Goal: Task Accomplishment & Management: Use online tool/utility

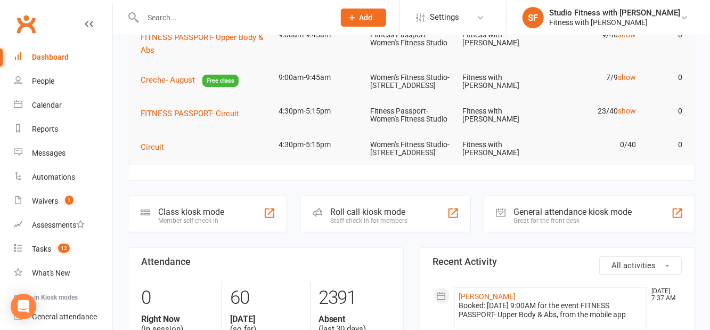
scroll to position [182, 0]
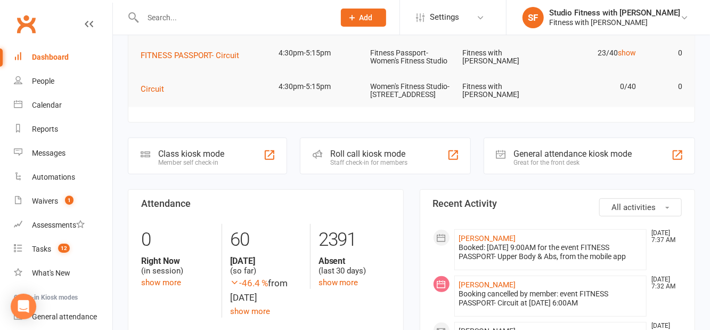
click at [229, 174] on div "Class kiosk mode Member self check-in" at bounding box center [207, 155] width 159 height 37
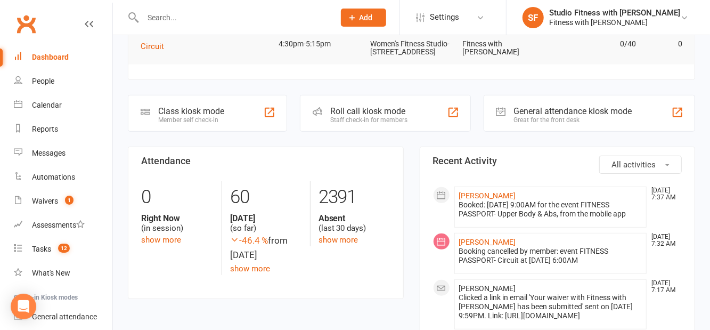
scroll to position [233, 0]
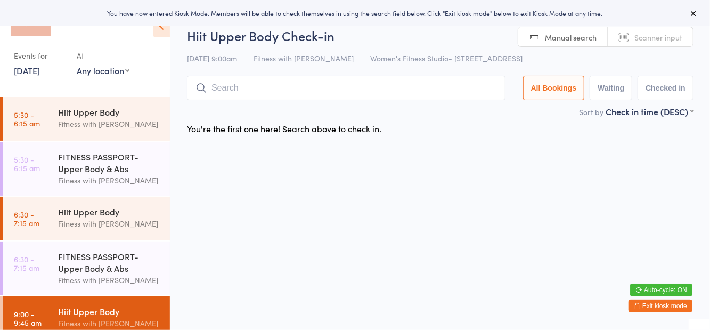
click at [129, 115] on div "Hiit Upper Body" at bounding box center [109, 112] width 103 height 12
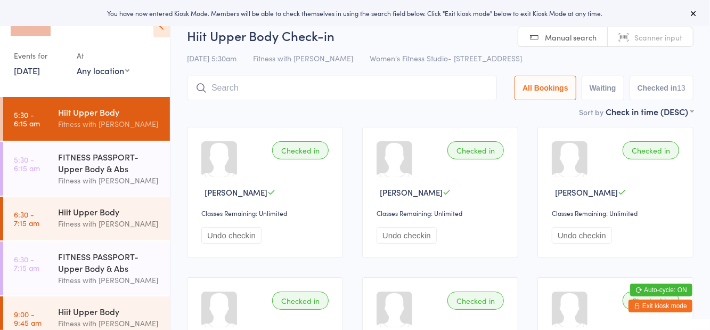
click at [123, 71] on select "Any location Women's Fitness Studio- 14 Madden Street, Aitkenvale Fitness Passp…" at bounding box center [103, 70] width 53 height 12
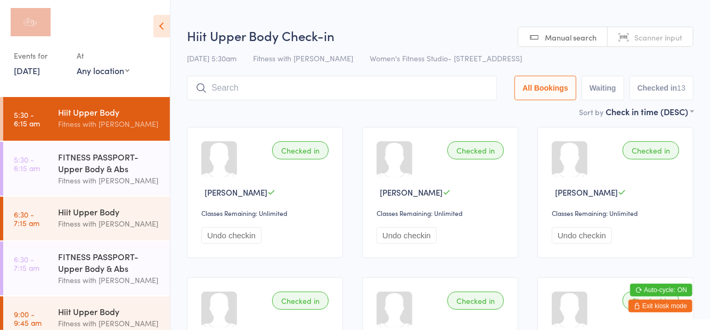
select select "1"
click at [77, 64] on select "Any location Women's Fitness Studio- 14 Madden Street, Aitkenvale Fitness Passp…" at bounding box center [103, 70] width 53 height 12
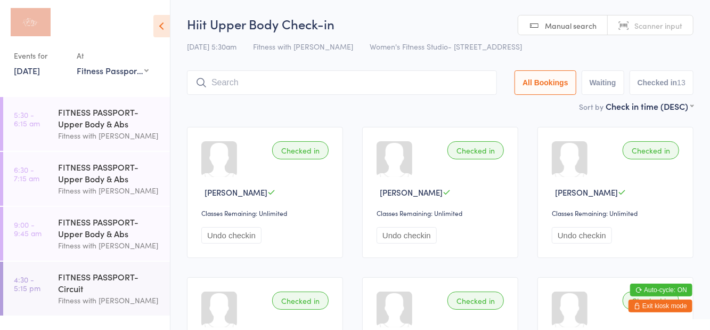
click at [482, 27] on h2 "Hiit Upper Body Check-in" at bounding box center [440, 24] width 506 height 18
click at [115, 228] on div "FITNESS PASSPORT- Upper Body & Abs" at bounding box center [109, 227] width 103 height 23
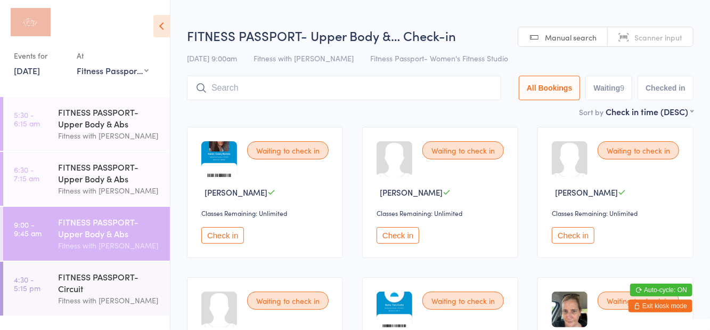
click at [615, 89] on button "Waiting 9" at bounding box center [608, 88] width 47 height 24
select select "0"
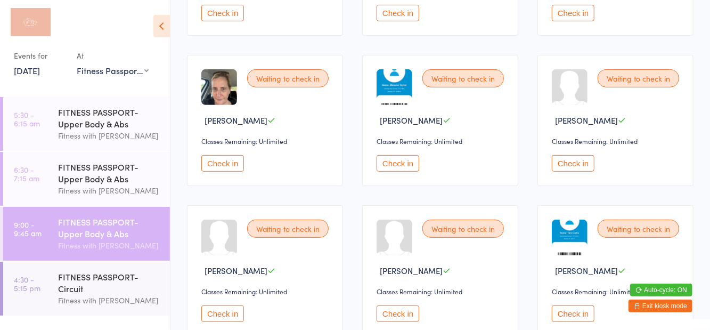
scroll to position [250, 0]
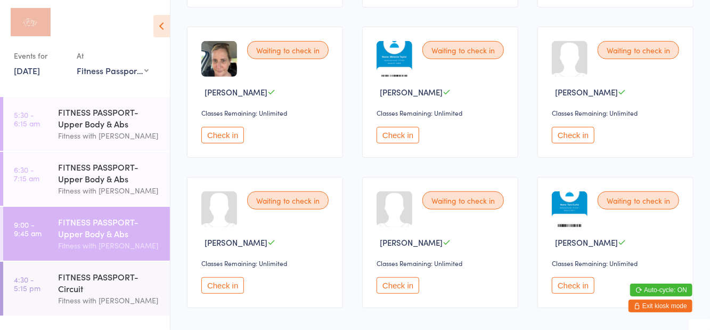
click at [583, 286] on button "Check in" at bounding box center [573, 285] width 43 height 17
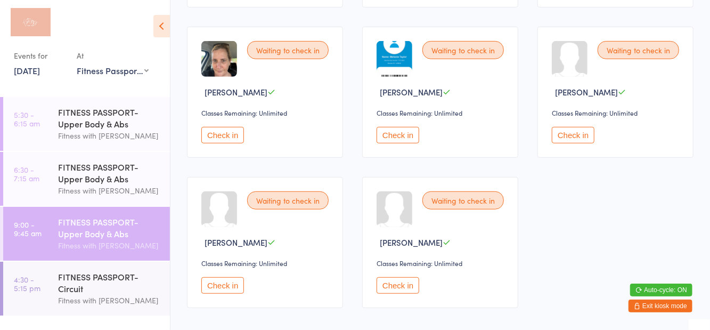
click at [419, 243] on span "[PERSON_NAME]" at bounding box center [411, 241] width 63 height 11
click at [404, 285] on button "Check in" at bounding box center [398, 285] width 43 height 17
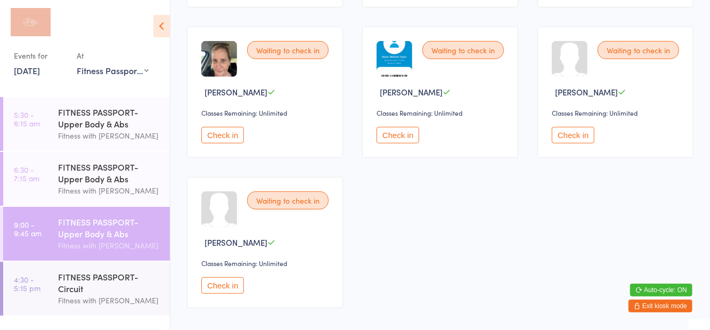
click at [224, 291] on button "Check in" at bounding box center [222, 285] width 43 height 17
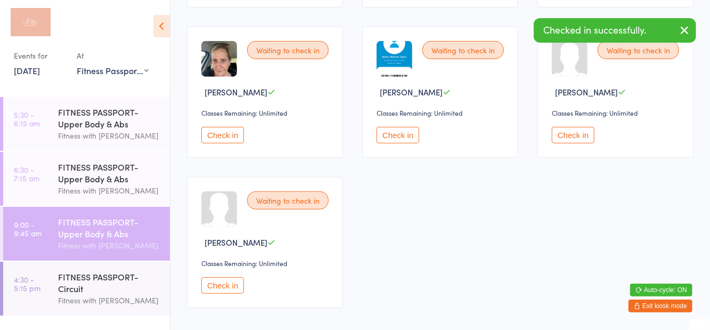
scroll to position [101, 0]
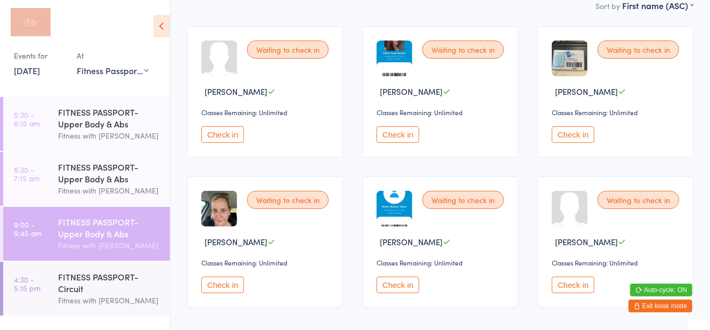
click at [397, 276] on button "Check in" at bounding box center [398, 284] width 43 height 17
click at [398, 140] on button "Check in" at bounding box center [398, 134] width 43 height 17
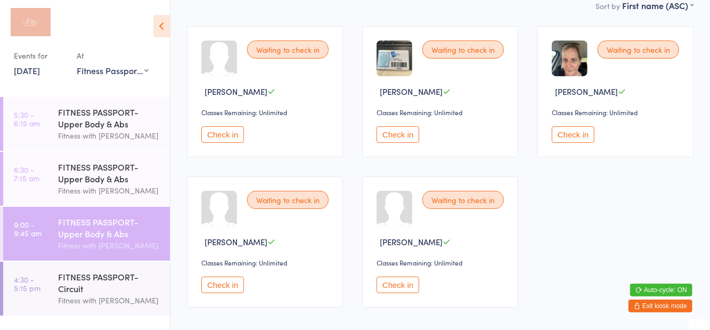
click at [404, 290] on button "Check in" at bounding box center [398, 284] width 43 height 17
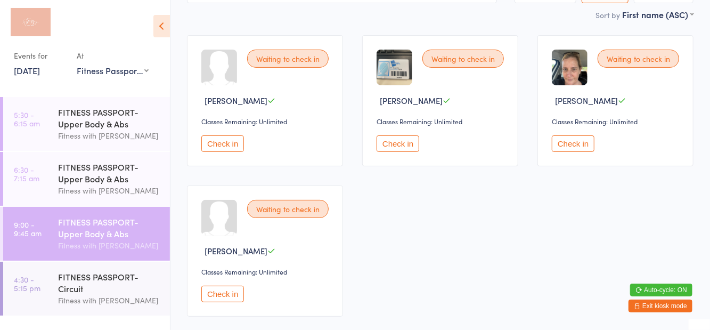
scroll to position [0, 0]
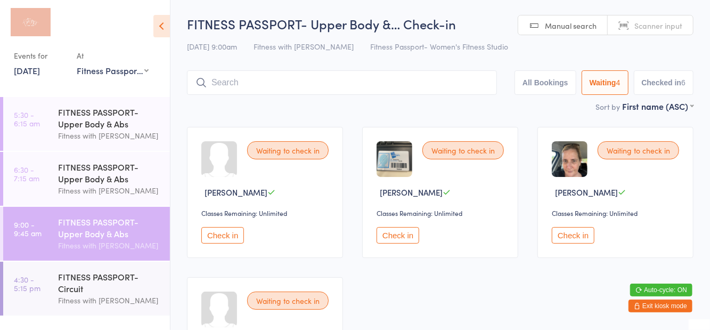
click at [664, 82] on button "Checked in 6" at bounding box center [664, 82] width 60 height 24
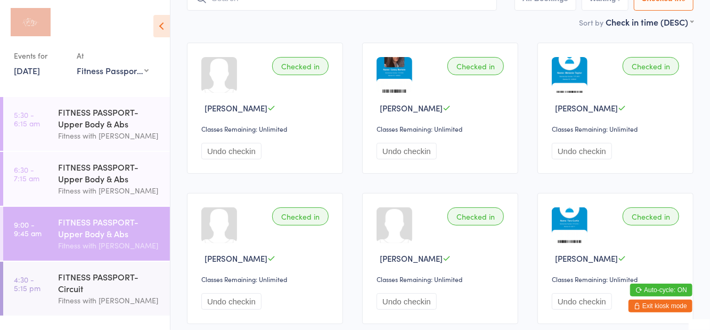
scroll to position [49, 0]
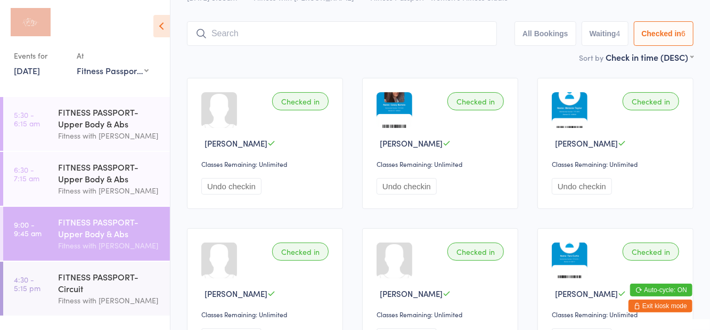
click at [609, 42] on button "Waiting 4" at bounding box center [605, 33] width 47 height 24
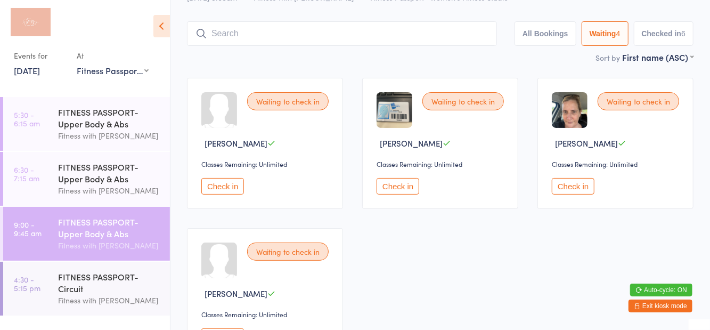
click at [574, 192] on button "Check in" at bounding box center [573, 186] width 43 height 17
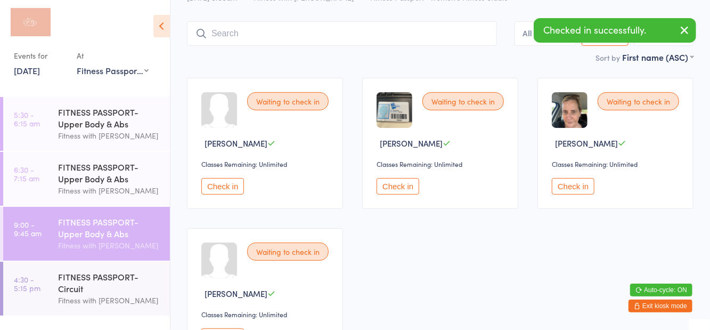
scroll to position [2, 0]
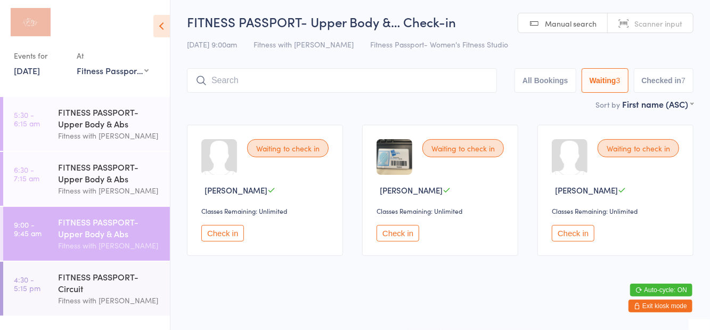
click at [271, 77] on input "search" at bounding box center [342, 80] width 310 height 24
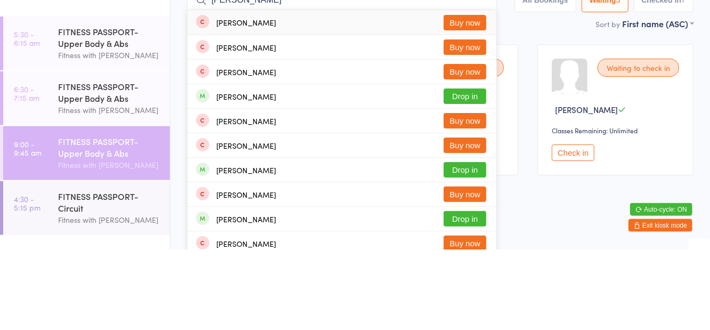
type input "Woods"
click at [472, 181] on button "Drop in" at bounding box center [465, 176] width 43 height 15
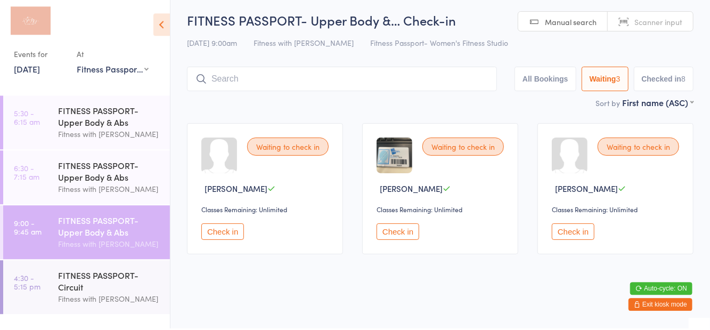
click at [668, 84] on button "Checked in 8" at bounding box center [664, 80] width 60 height 24
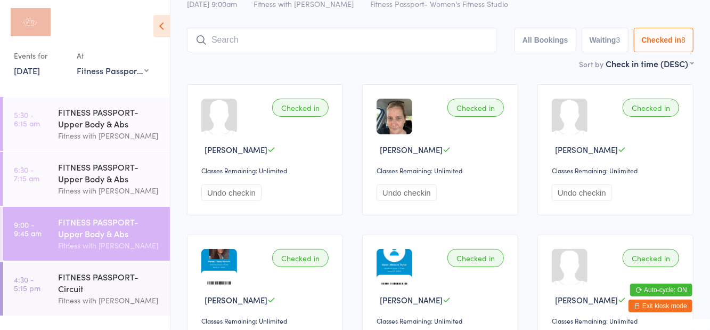
scroll to position [38, 0]
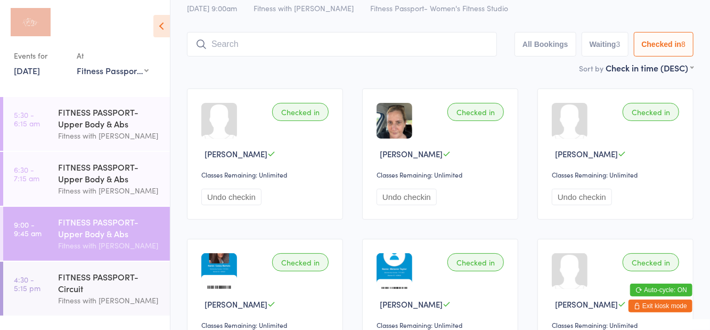
click at [119, 177] on div "FITNESS PASSPORT- Upper Body & Abs" at bounding box center [109, 172] width 103 height 23
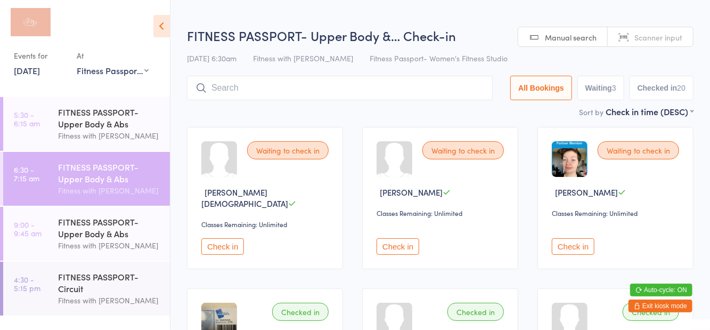
click at [643, 70] on div "FITNESS PASSPORT- Upper Body &… Check-in 15 Aug 6:30am Fitness with Zoe Fitness…" at bounding box center [440, 66] width 506 height 79
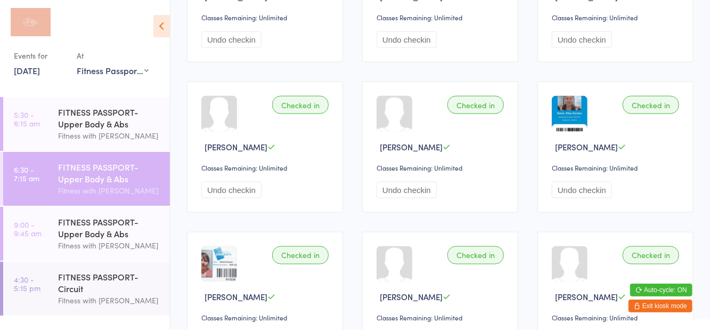
scroll to position [809, 0]
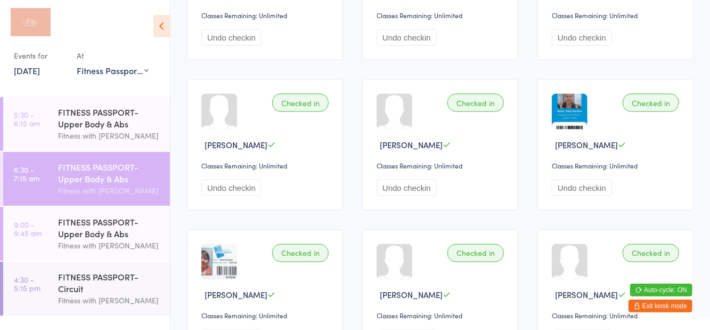
click at [66, 252] on div "FITNESS PASSPORT- Upper Body & Abs Fitness with Zoe" at bounding box center [114, 234] width 112 height 54
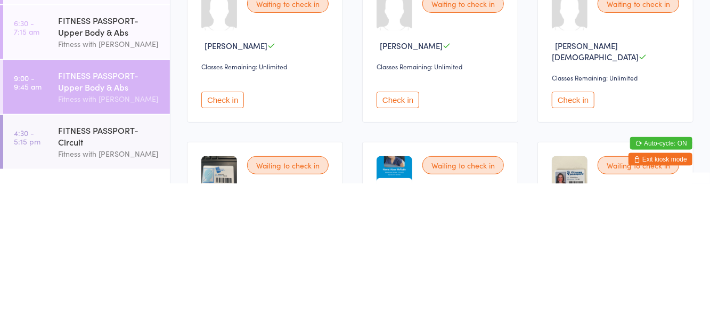
click at [220, 242] on button "Check in" at bounding box center [222, 246] width 43 height 17
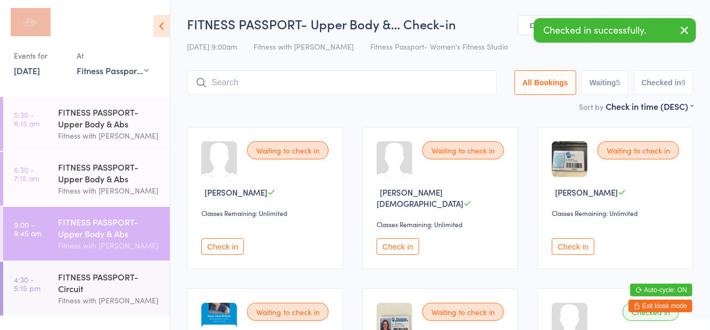
click at [230, 238] on button "Check in" at bounding box center [222, 246] width 43 height 17
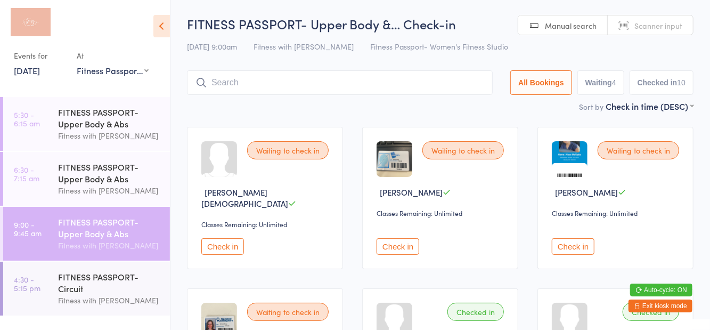
click at [251, 87] on input "search" at bounding box center [340, 82] width 306 height 24
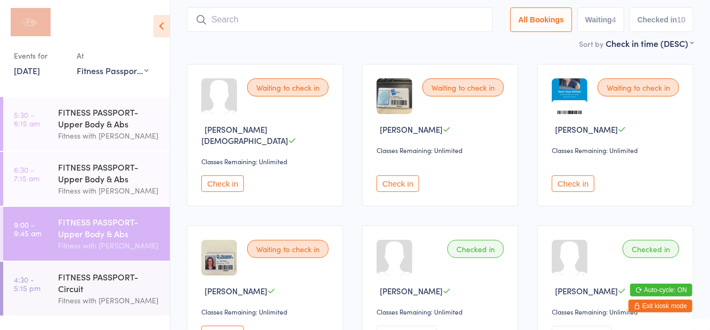
scroll to position [71, 0]
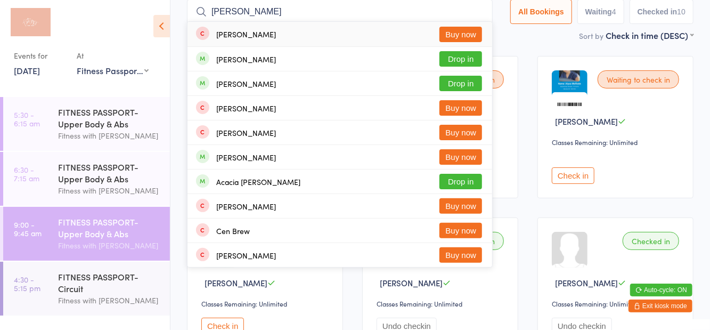
type input "Drew"
click at [475, 59] on button "Drop in" at bounding box center [460, 58] width 43 height 15
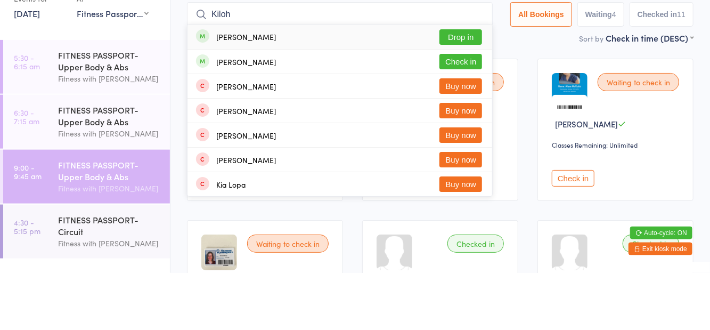
scroll to position [12, 0]
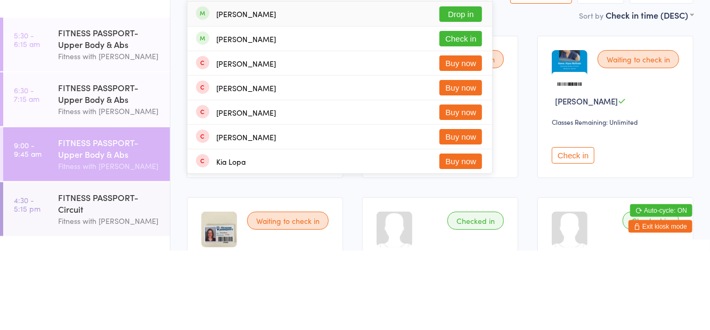
type input "Kiloh"
click at [465, 124] on button "Check in" at bounding box center [460, 117] width 43 height 15
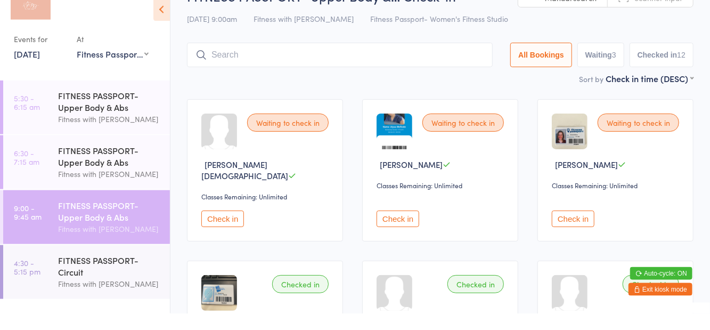
click at [673, 75] on button "Checked in 12" at bounding box center [661, 71] width 64 height 24
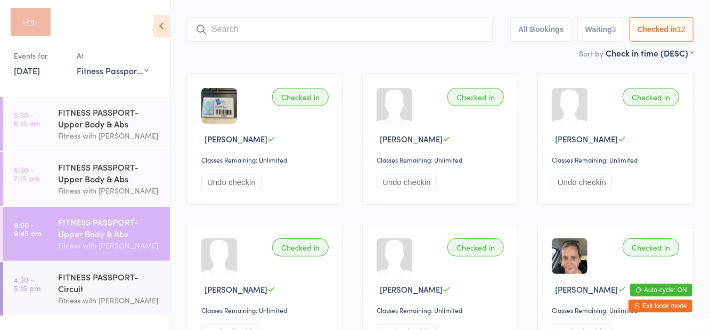
scroll to position [68, 0]
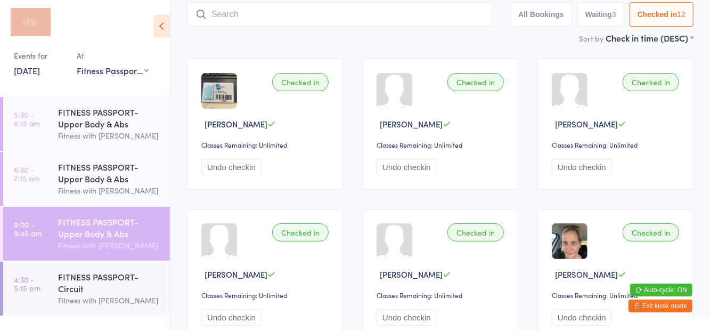
click at [224, 17] on input "search" at bounding box center [340, 14] width 306 height 24
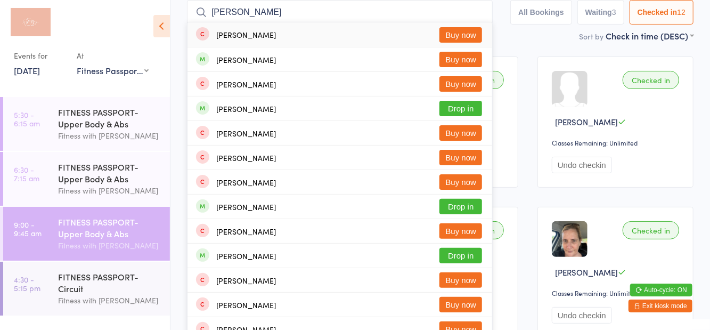
type input "Watson"
click at [475, 106] on button "Drop in" at bounding box center [460, 108] width 43 height 15
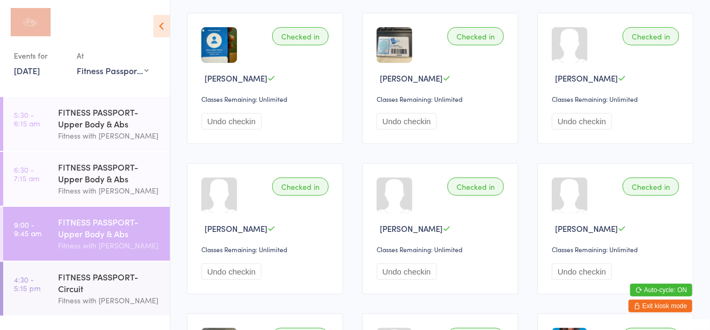
scroll to position [0, 0]
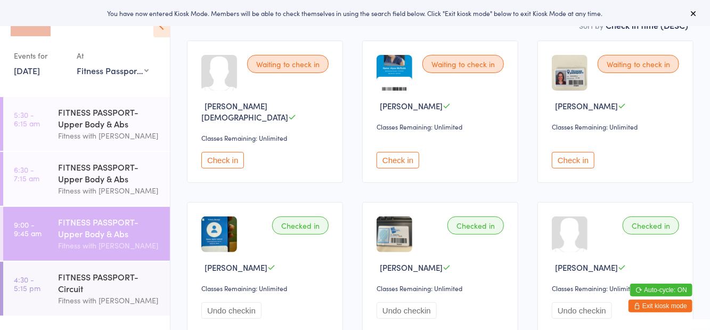
scroll to position [100, 0]
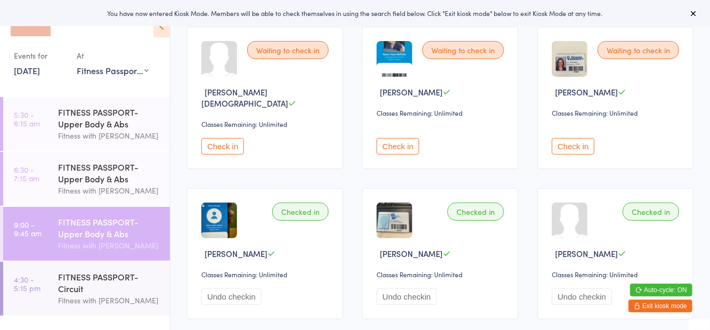
click at [406, 138] on button "Check in" at bounding box center [398, 146] width 43 height 17
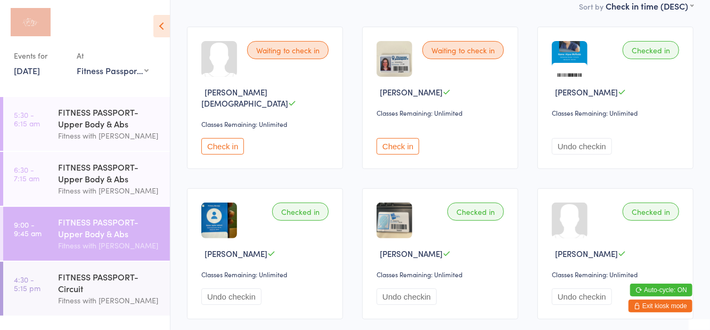
click at [231, 156] on div "Waiting to check in Kirby Hare-zen Classes Remaining: Unlimited Check in" at bounding box center [265, 98] width 156 height 142
click at [226, 138] on button "Check in" at bounding box center [222, 146] width 43 height 17
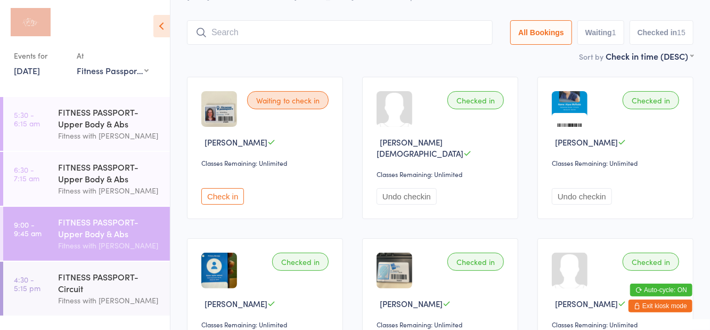
scroll to position [51, 0]
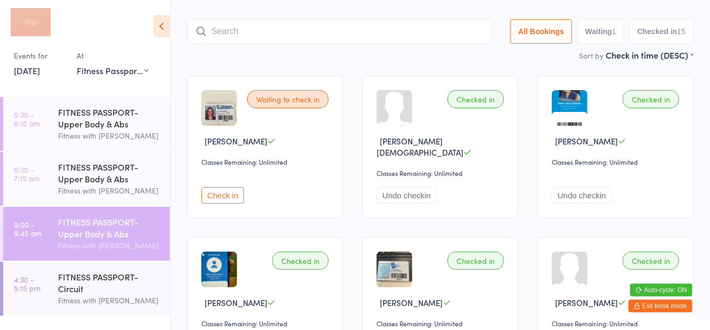
click at [222, 191] on button "Check in" at bounding box center [222, 195] width 43 height 17
click at [659, 51] on select "First name (ASC) First name (DESC) Last name (ASC) Last name (DESC) Check in ti…" at bounding box center [650, 53] width 88 height 9
click at [518, 237] on div "Checked in Georgie Kiloh Classes Remaining: Unlimited Undo checkin" at bounding box center [440, 302] width 156 height 131
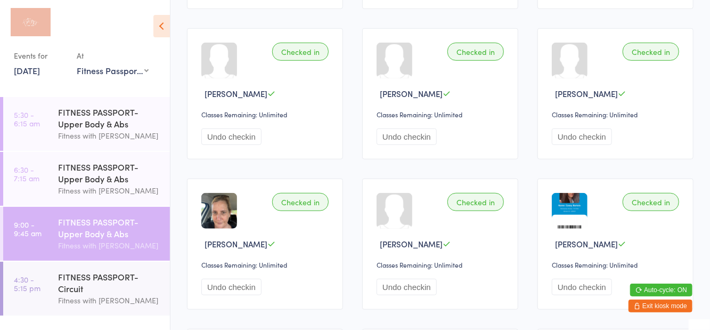
scroll to position [447, 0]
